Goal: Task Accomplishment & Management: Use online tool/utility

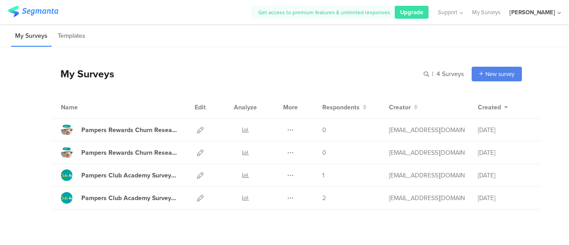
click at [554, 13] on div "[PERSON_NAME]" at bounding box center [533, 12] width 46 height 8
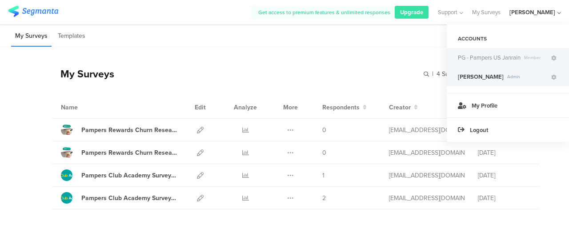
click at [495, 61] on span "PG - Pampers US Janrain" at bounding box center [489, 57] width 63 height 8
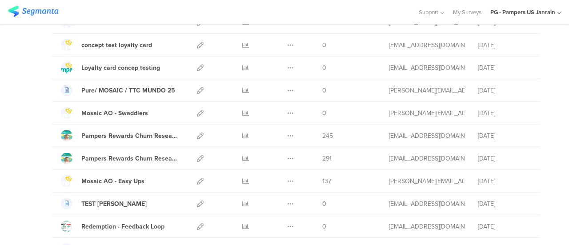
scroll to position [133, 0]
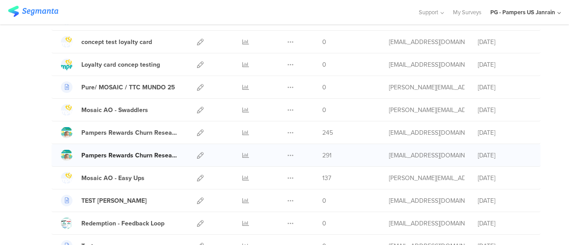
click at [109, 153] on div "Pampers Rewards Churn Research Survey for Group 1 July 2025" at bounding box center [129, 155] width 96 height 9
click at [287, 154] on icon at bounding box center [290, 155] width 7 height 7
click at [242, 154] on icon at bounding box center [245, 155] width 7 height 7
click at [137, 133] on div "Pampers Rewards Churn Research Survey for Group [DATE]" at bounding box center [129, 132] width 96 height 9
click at [242, 132] on icon at bounding box center [245, 132] width 7 height 7
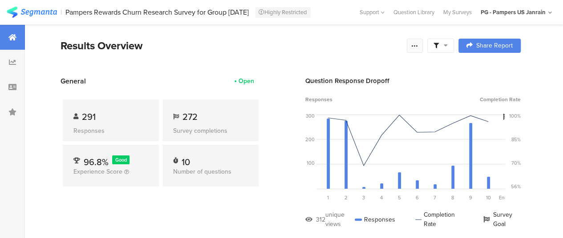
click at [418, 48] on icon at bounding box center [414, 45] width 7 height 7
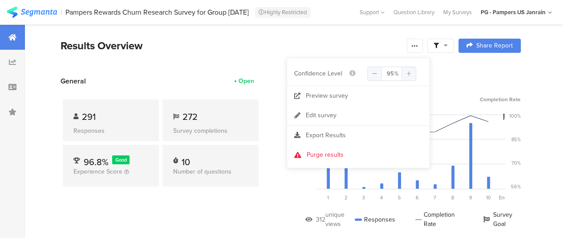
click at [469, 80] on div "Question Response Dropoff" at bounding box center [412, 81] width 215 height 10
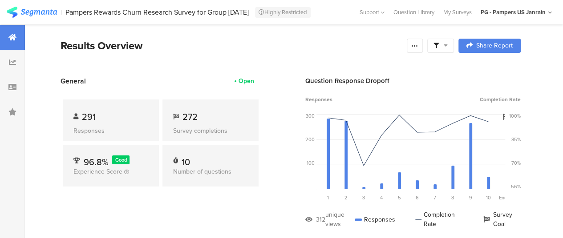
click at [447, 47] on span at bounding box center [440, 46] width 14 height 8
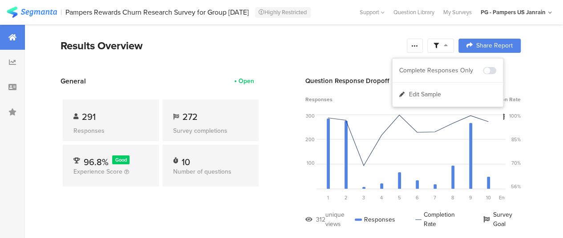
click at [540, 58] on section "Results Overview Share Report Share Cancel Share Report Share Report" at bounding box center [290, 57] width 531 height 38
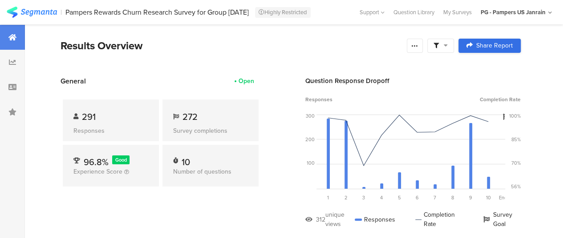
click at [502, 47] on span "Share Report" at bounding box center [494, 46] width 36 height 6
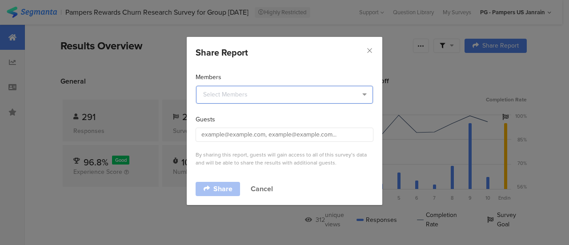
click at [288, 94] on input "dialog" at bounding box center [284, 95] width 177 height 18
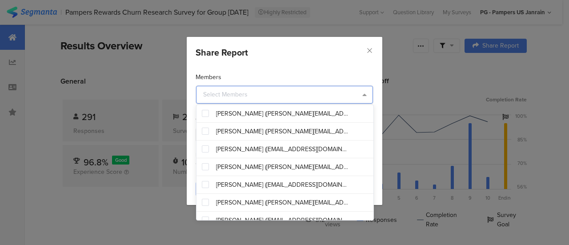
click at [252, 92] on input "dialog" at bounding box center [284, 95] width 177 height 18
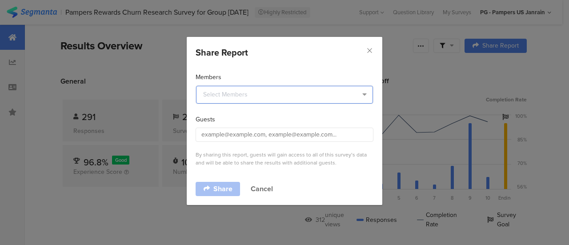
click at [252, 92] on input "dialog" at bounding box center [284, 95] width 177 height 18
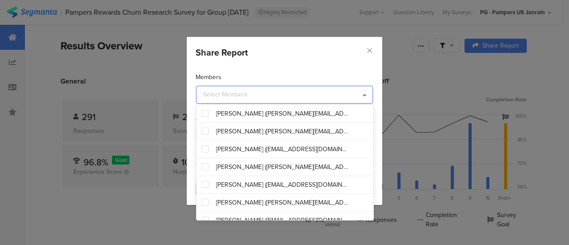
click at [534, 59] on div "Share Report Members Guests By sharing this report, guests will gain access to …" at bounding box center [284, 122] width 569 height 245
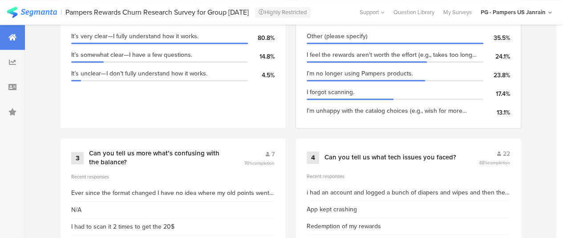
scroll to position [356, 0]
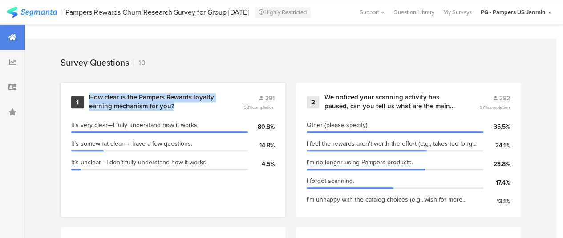
drag, startPoint x: 185, startPoint y: 113, endPoint x: 89, endPoint y: 101, distance: 96.4
click at [89, 101] on div "How clear is the Pampers Rewards loyalty earning mechanism for you?" at bounding box center [155, 101] width 133 height 17
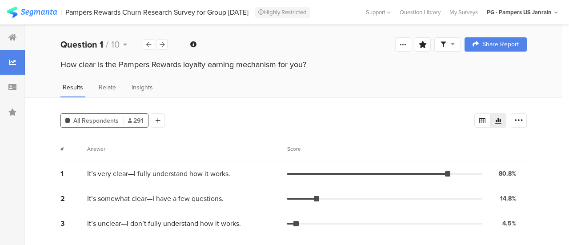
drag, startPoint x: 316, startPoint y: 64, endPoint x: 239, endPoint y: 66, distance: 77.0
click at [239, 66] on div "How clear is the Pampers Rewards loyalty earning mechanism for you?" at bounding box center [293, 65] width 466 height 12
click at [520, 123] on icon at bounding box center [519, 120] width 9 height 9
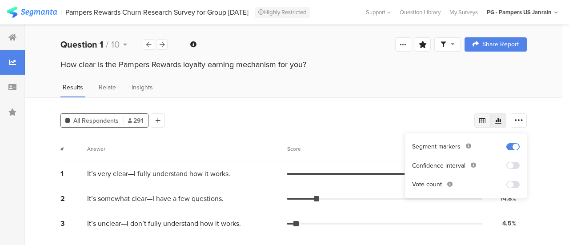
click at [485, 123] on icon at bounding box center [482, 120] width 7 height 7
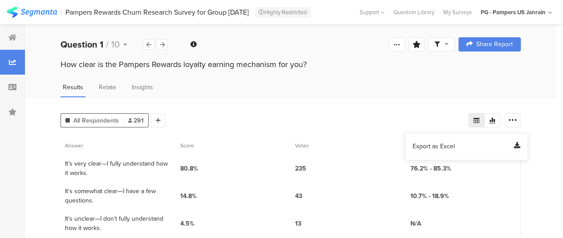
click at [446, 146] on span "Export as Excel" at bounding box center [433, 146] width 42 height 9
click at [400, 41] on icon at bounding box center [396, 44] width 7 height 7
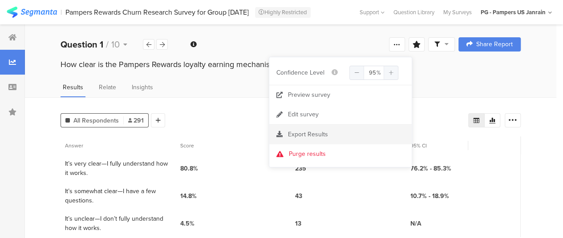
click at [298, 134] on span "Export Results" at bounding box center [308, 134] width 40 height 9
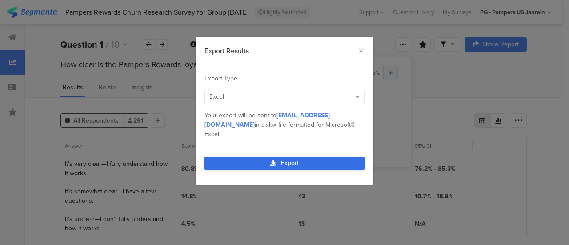
click at [298, 157] on link "Export" at bounding box center [285, 164] width 160 height 14
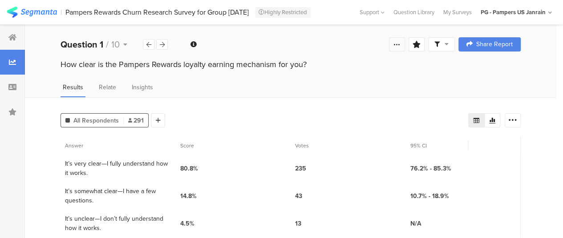
click at [400, 45] on icon at bounding box center [396, 44] width 7 height 7
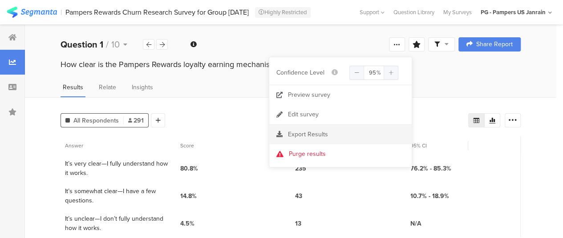
click at [331, 130] on div "Export Results" at bounding box center [340, 134] width 142 height 9
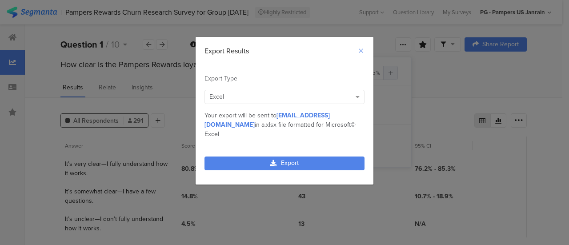
click at [358, 53] on icon "Close" at bounding box center [361, 50] width 7 height 7
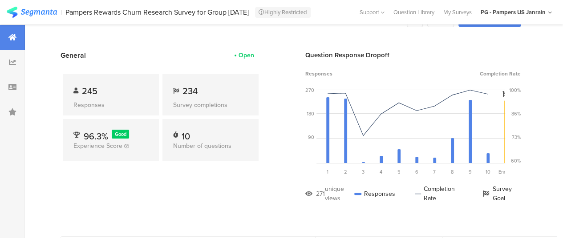
scroll to position [44, 0]
